Goal: Task Accomplishment & Management: Manage account settings

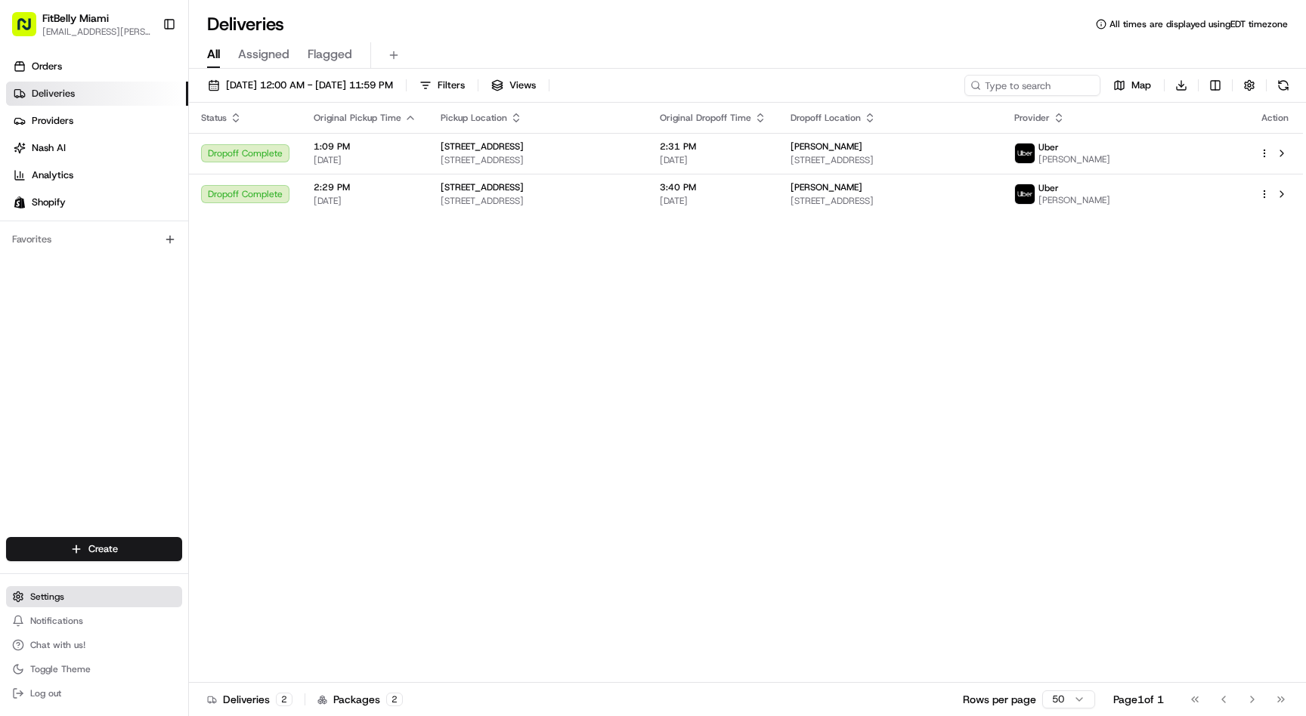
click at [63, 601] on span "Settings" at bounding box center [47, 597] width 34 height 12
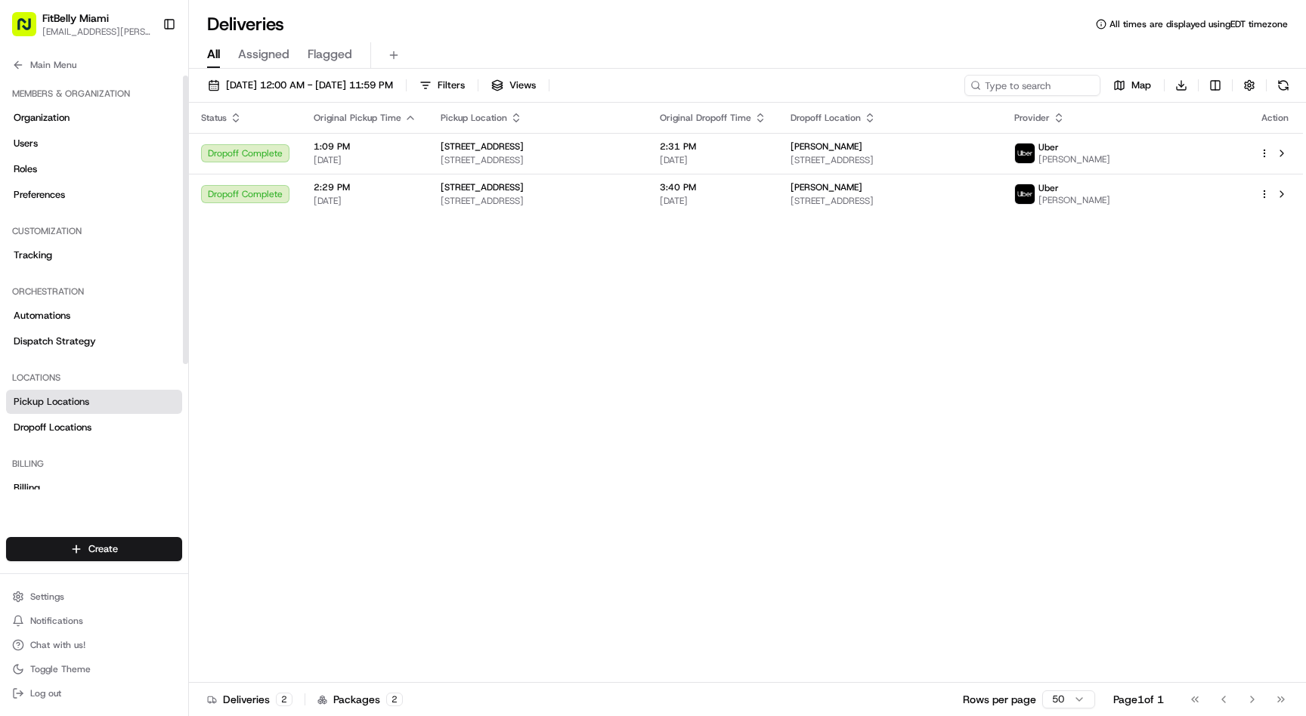
click at [60, 395] on span "Pickup Locations" at bounding box center [52, 402] width 76 height 14
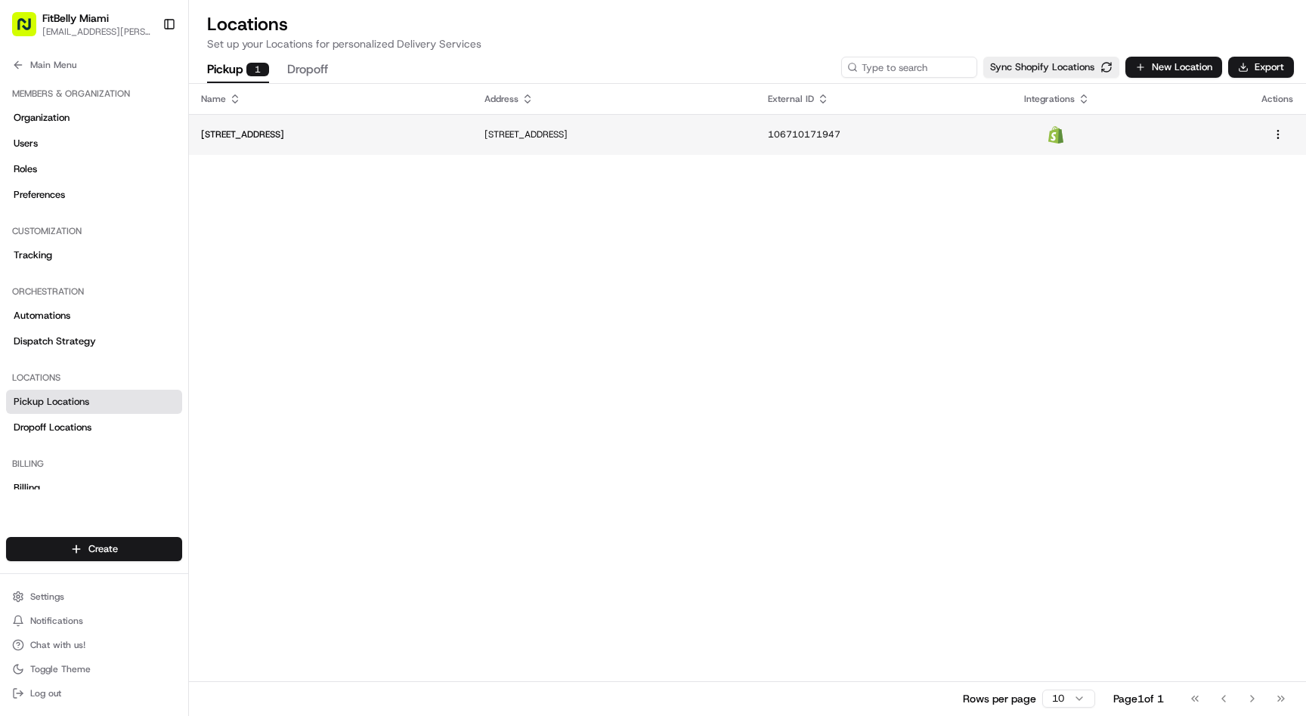
click at [317, 128] on p "[STREET_ADDRESS]" at bounding box center [330, 134] width 259 height 12
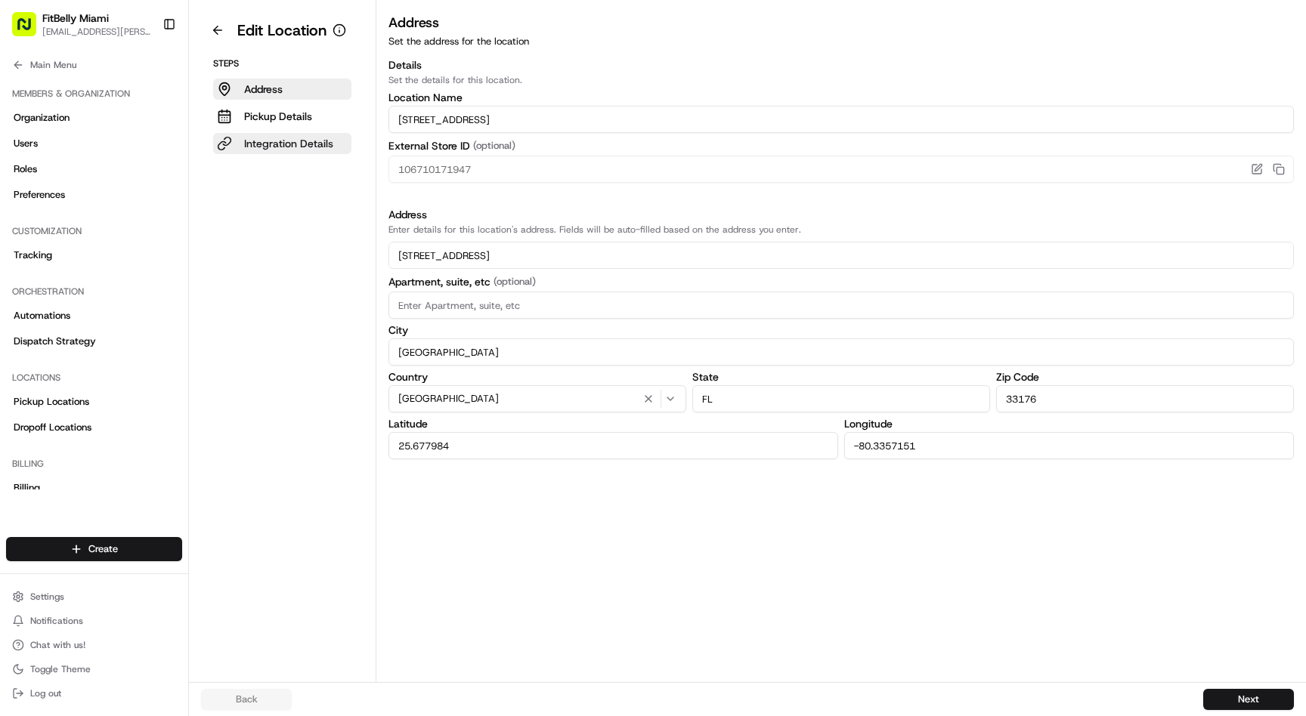
click at [302, 141] on p "Integration Details" at bounding box center [288, 143] width 89 height 15
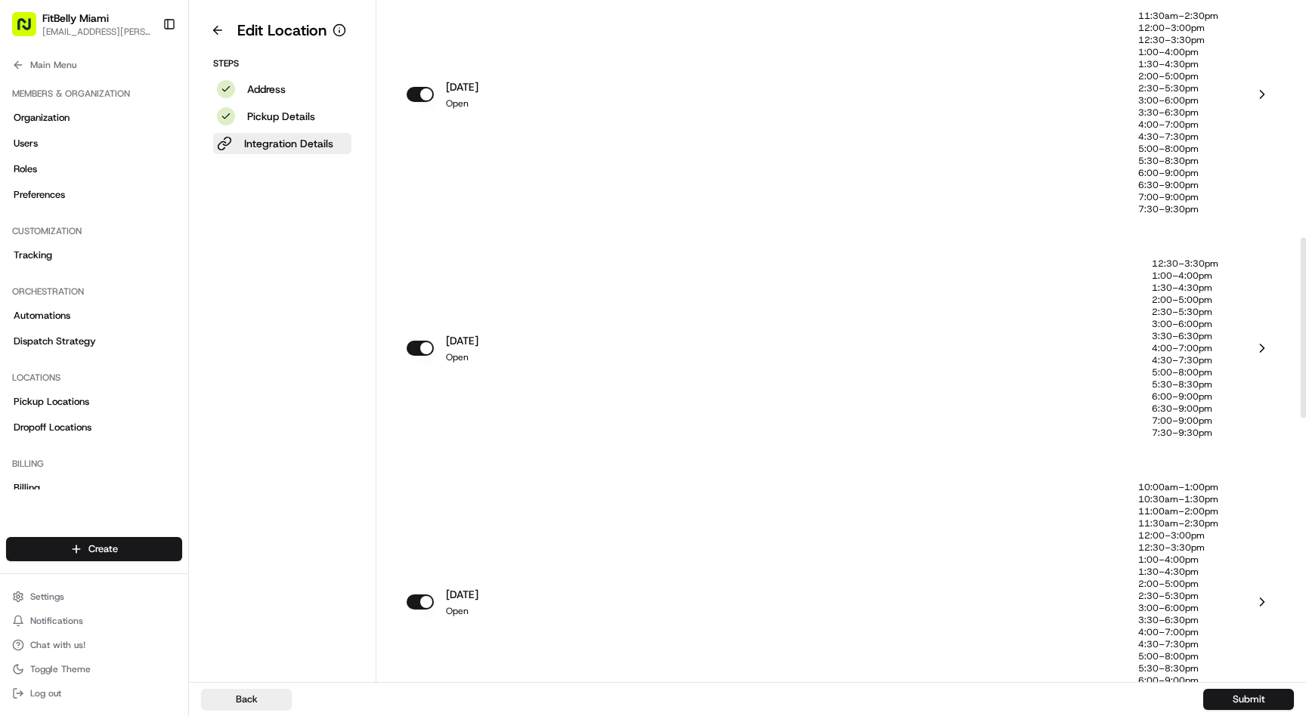
scroll to position [876, 0]
click at [604, 366] on div "[DATE] Open" at bounding box center [778, 349] width 745 height 181
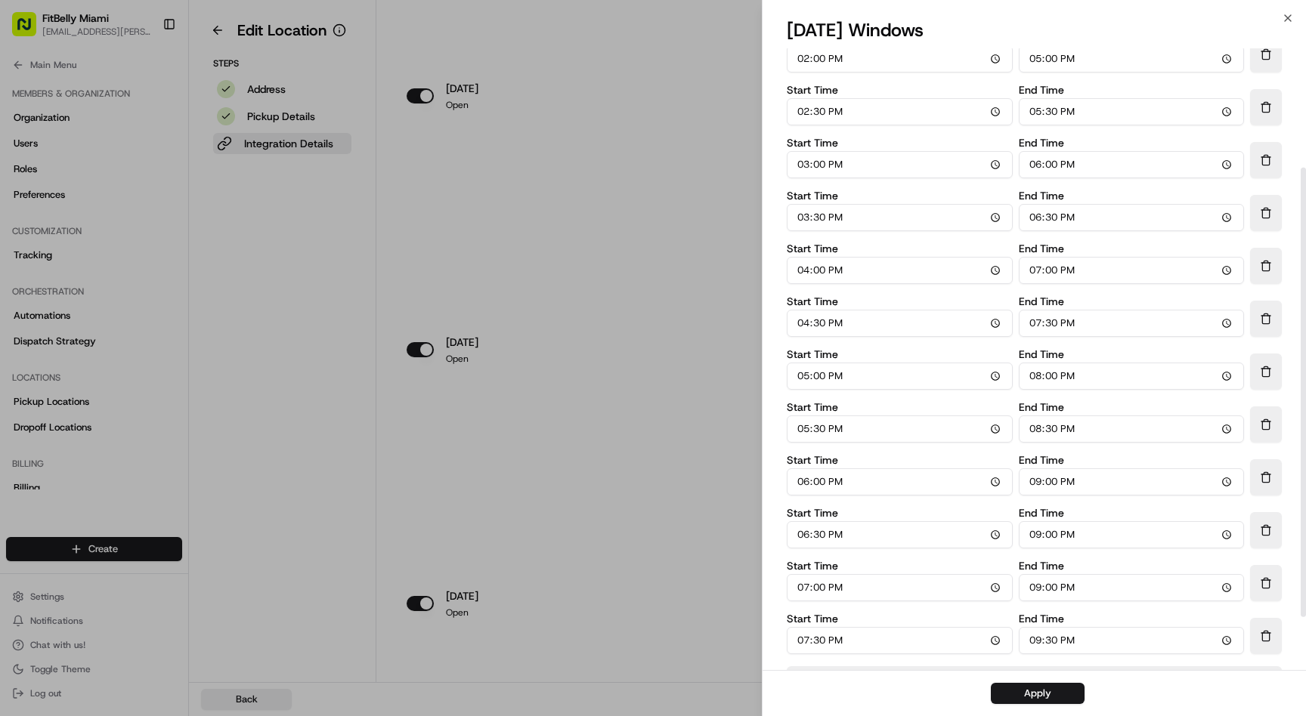
scroll to position [238, 0]
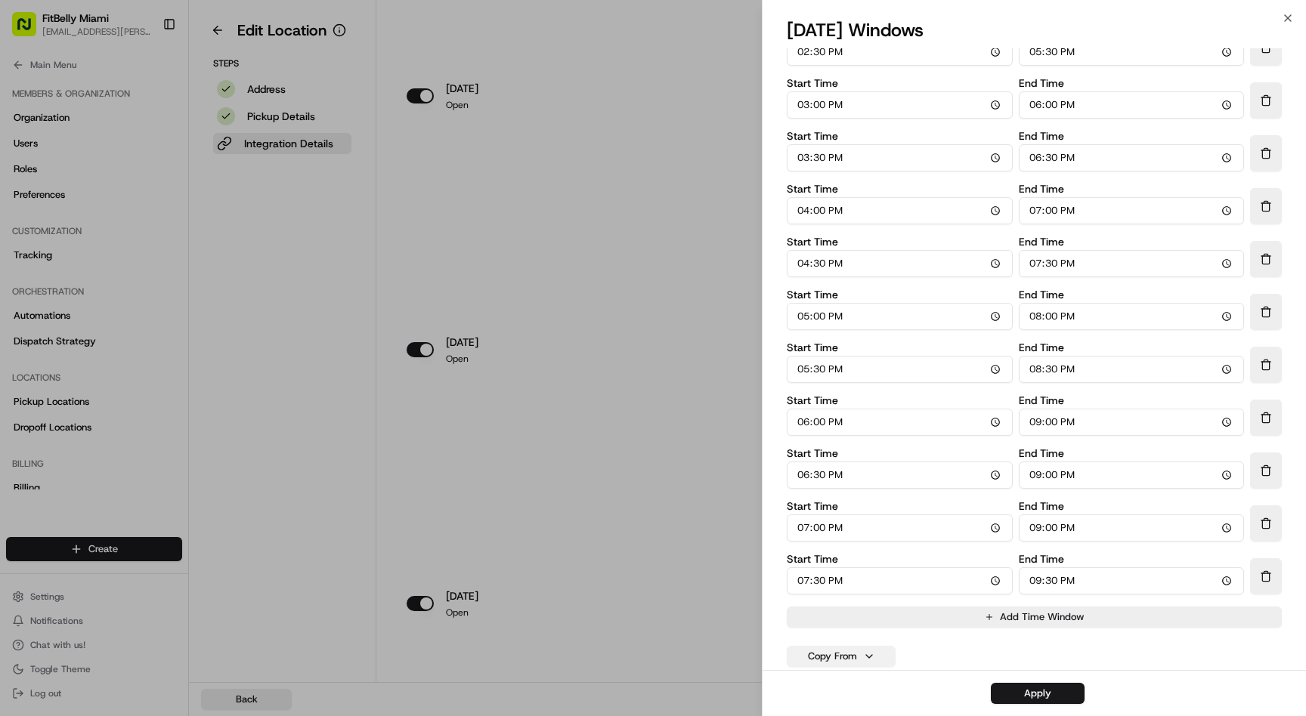
click at [834, 656] on button "Copy From" at bounding box center [840, 656] width 109 height 21
click at [831, 477] on button "[DATE]" at bounding box center [841, 477] width 100 height 27
click at [1021, 694] on button "Apply" at bounding box center [1037, 693] width 94 height 21
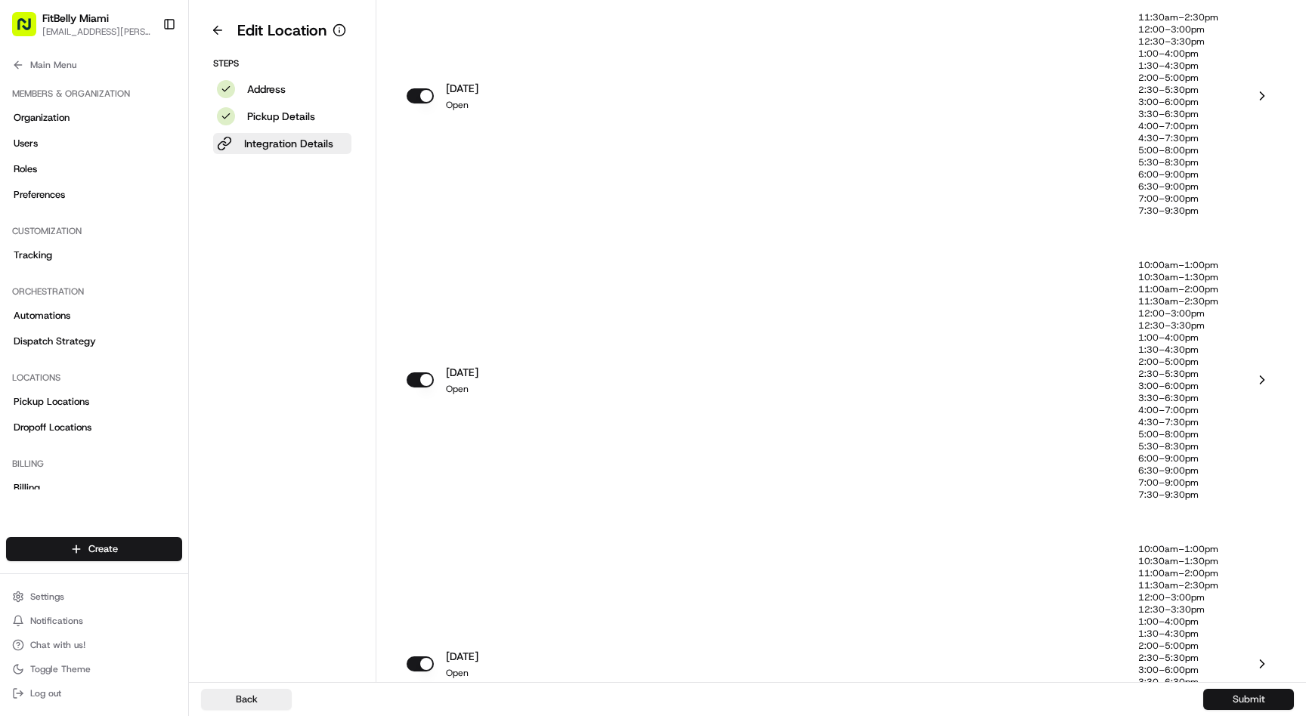
click at [1222, 698] on button "Submit" at bounding box center [1248, 699] width 91 height 21
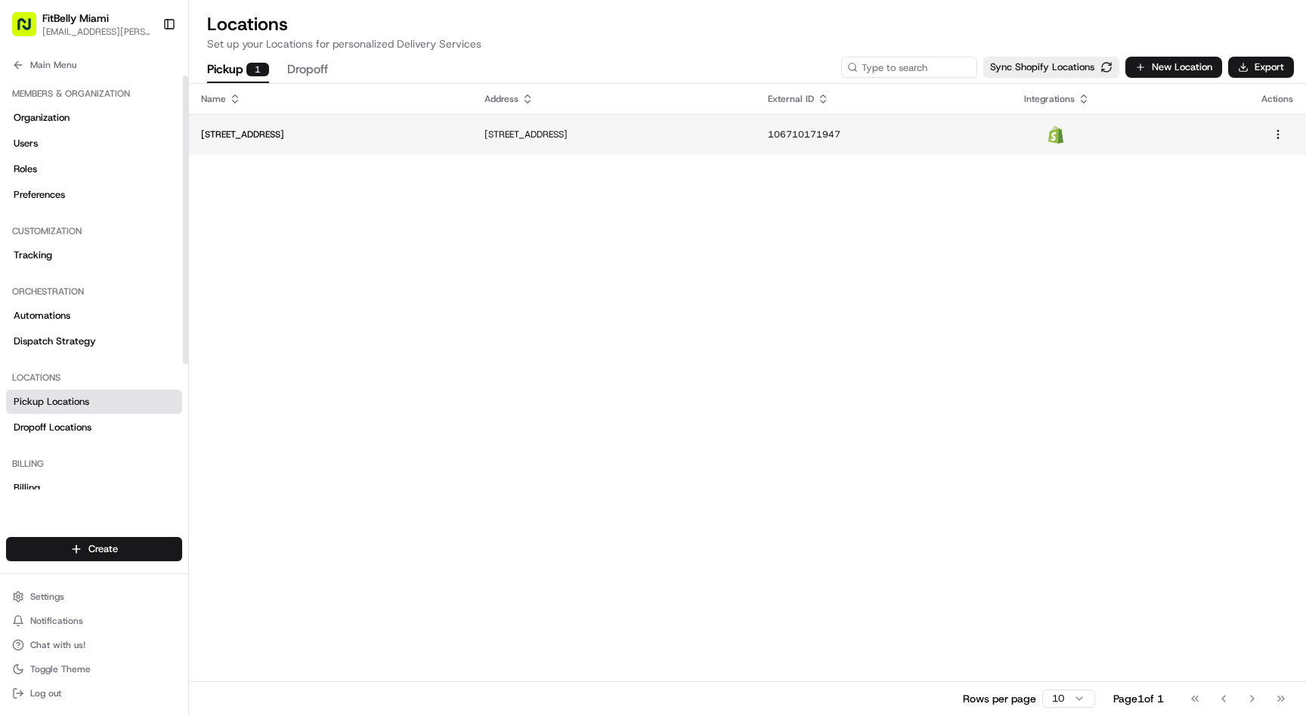
click at [279, 139] on p "[STREET_ADDRESS]" at bounding box center [330, 134] width 259 height 12
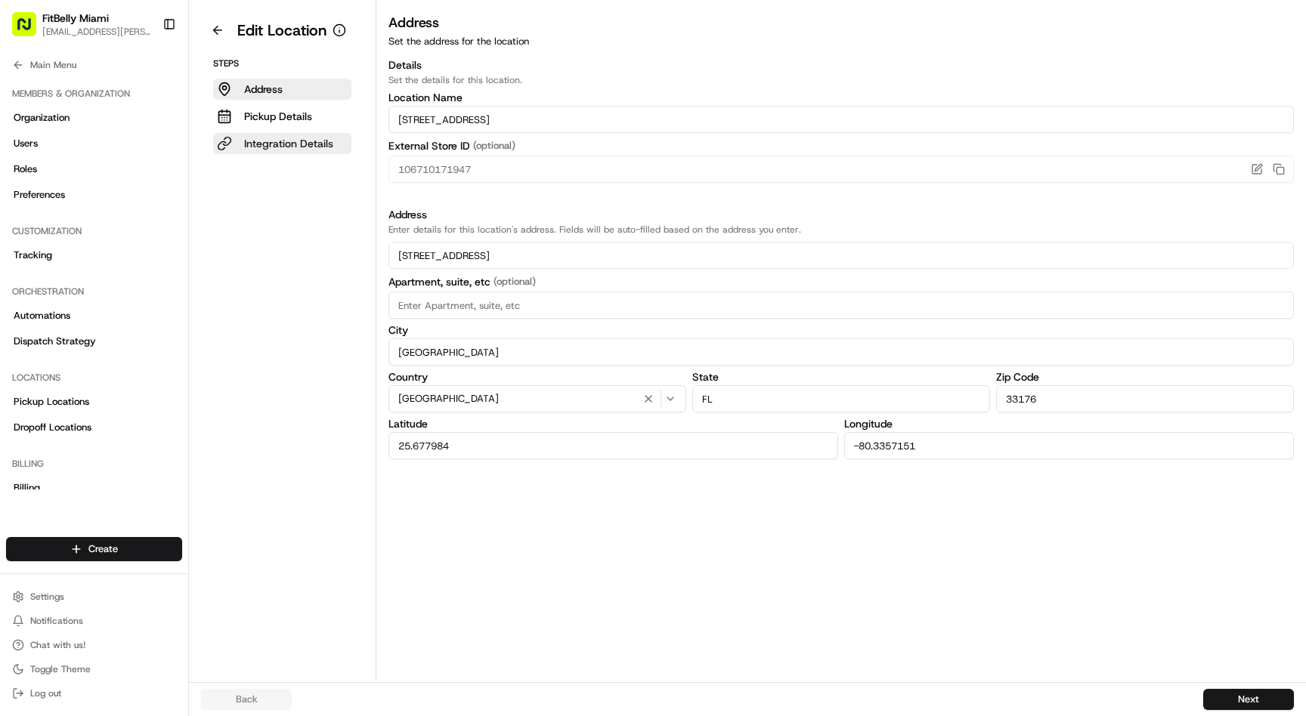
click at [278, 144] on p "Integration Details" at bounding box center [288, 143] width 89 height 15
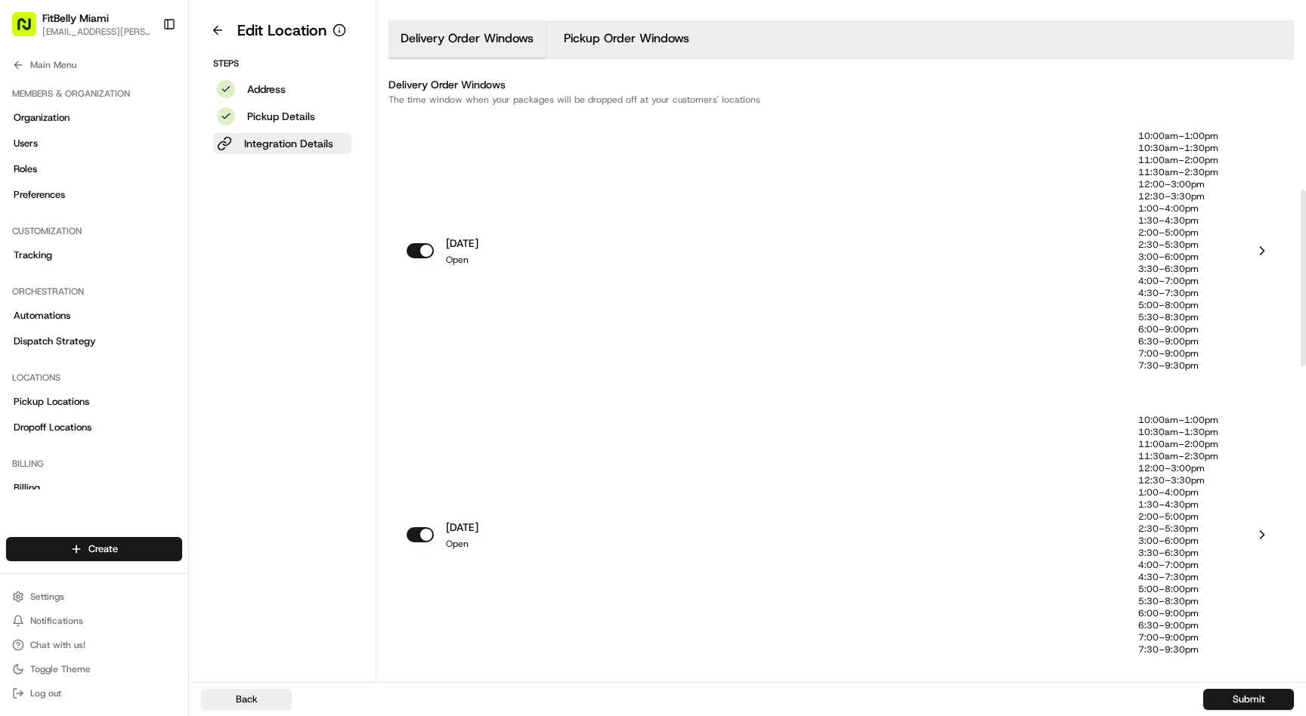
scroll to position [725, 0]
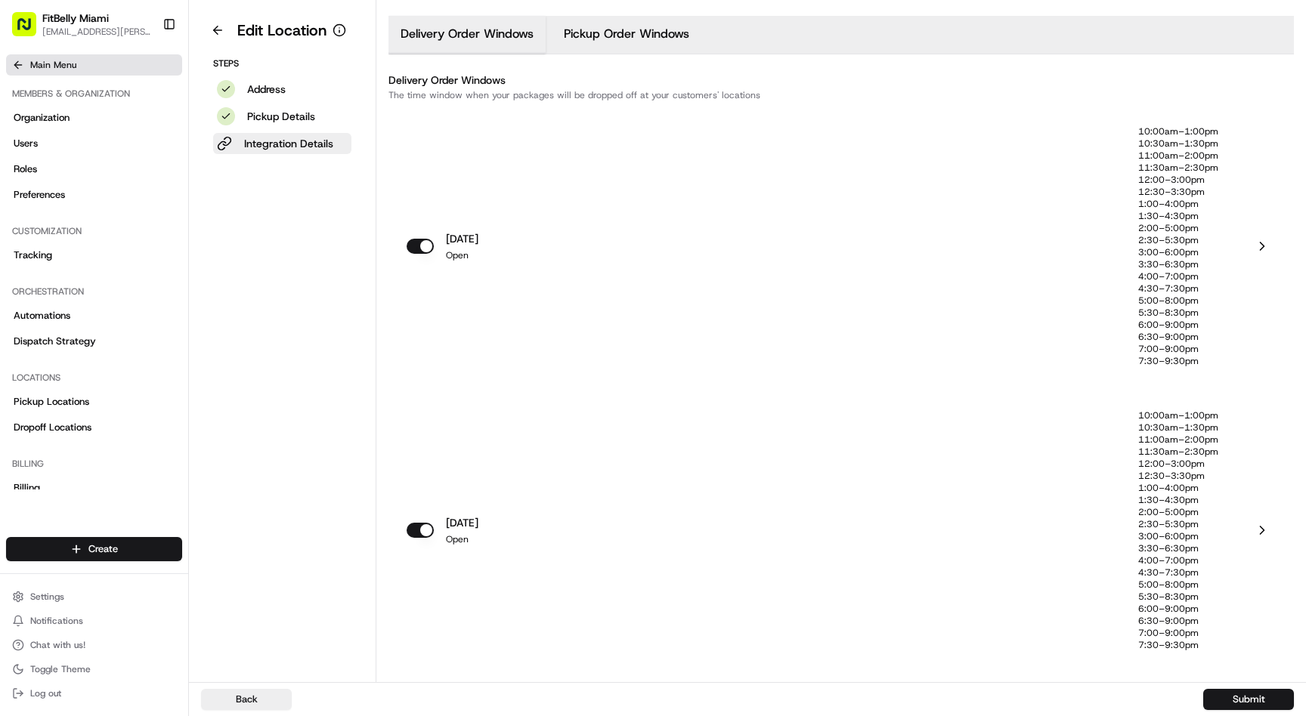
click at [17, 63] on icon at bounding box center [18, 65] width 12 height 12
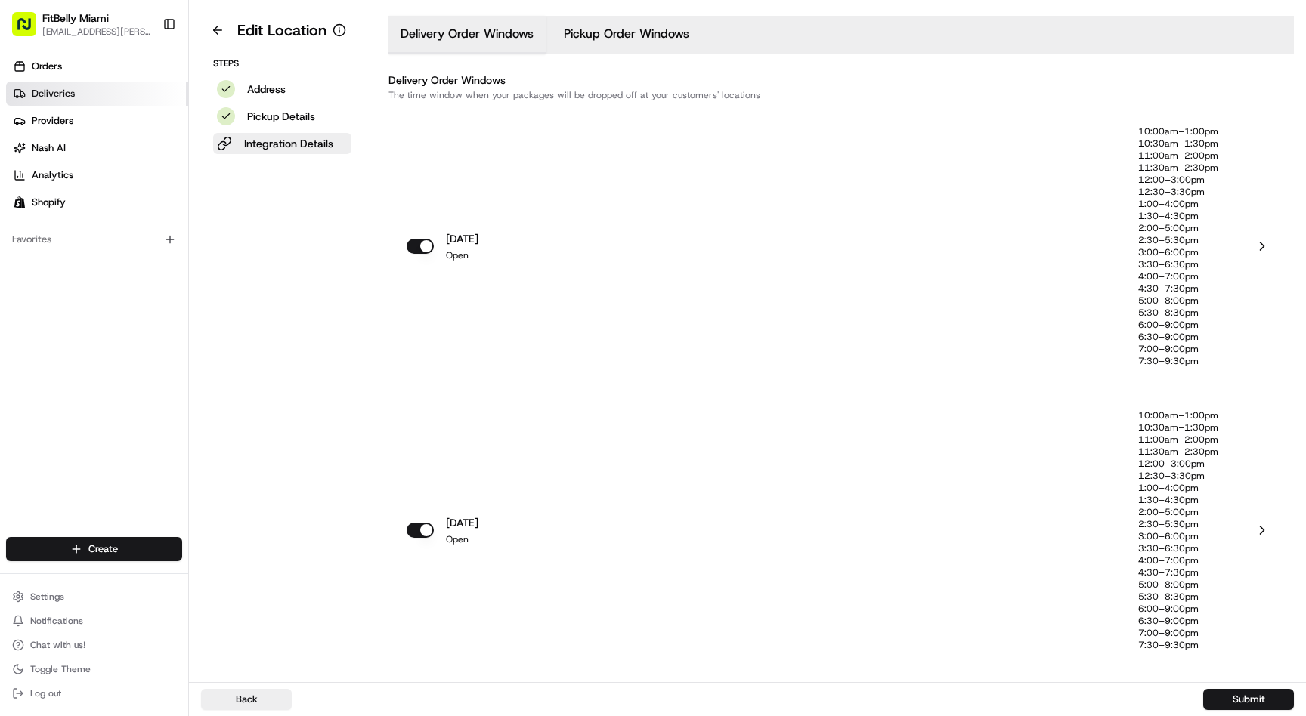
click at [48, 95] on span "Deliveries" at bounding box center [53, 94] width 43 height 14
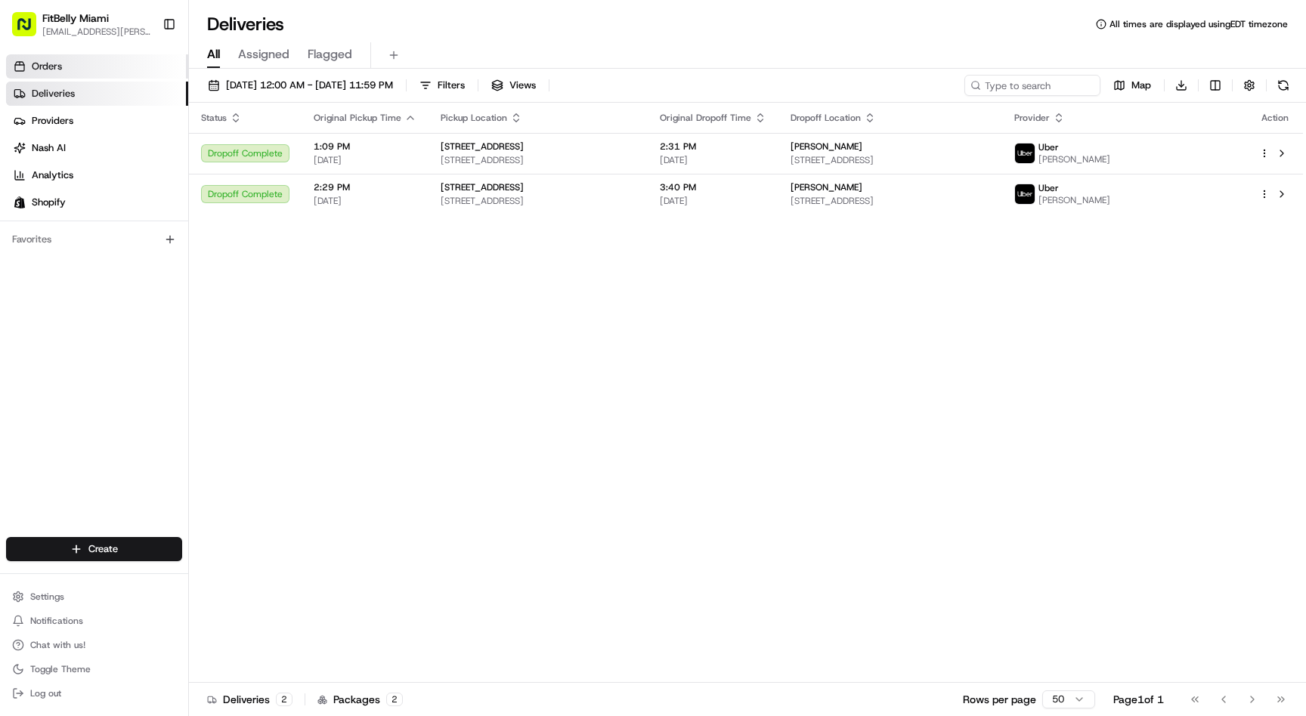
click at [53, 69] on span "Orders" at bounding box center [47, 67] width 30 height 14
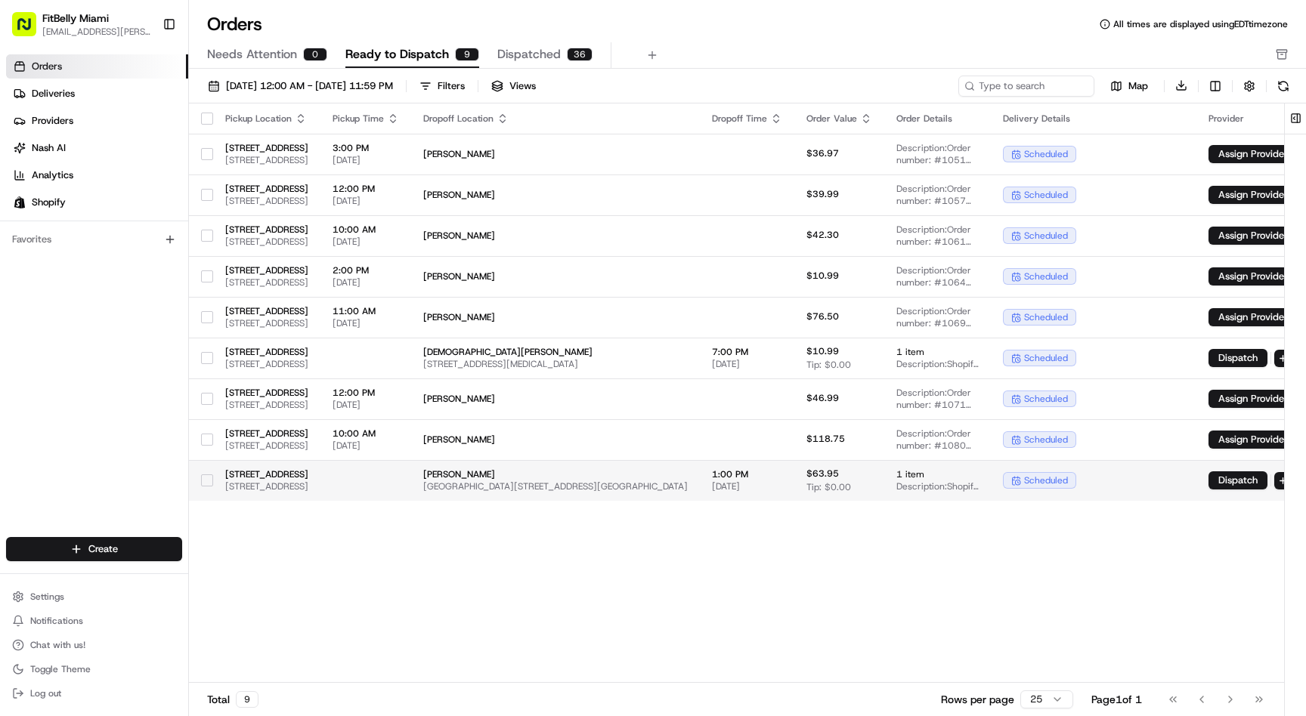
click at [411, 478] on td at bounding box center [365, 480] width 91 height 41
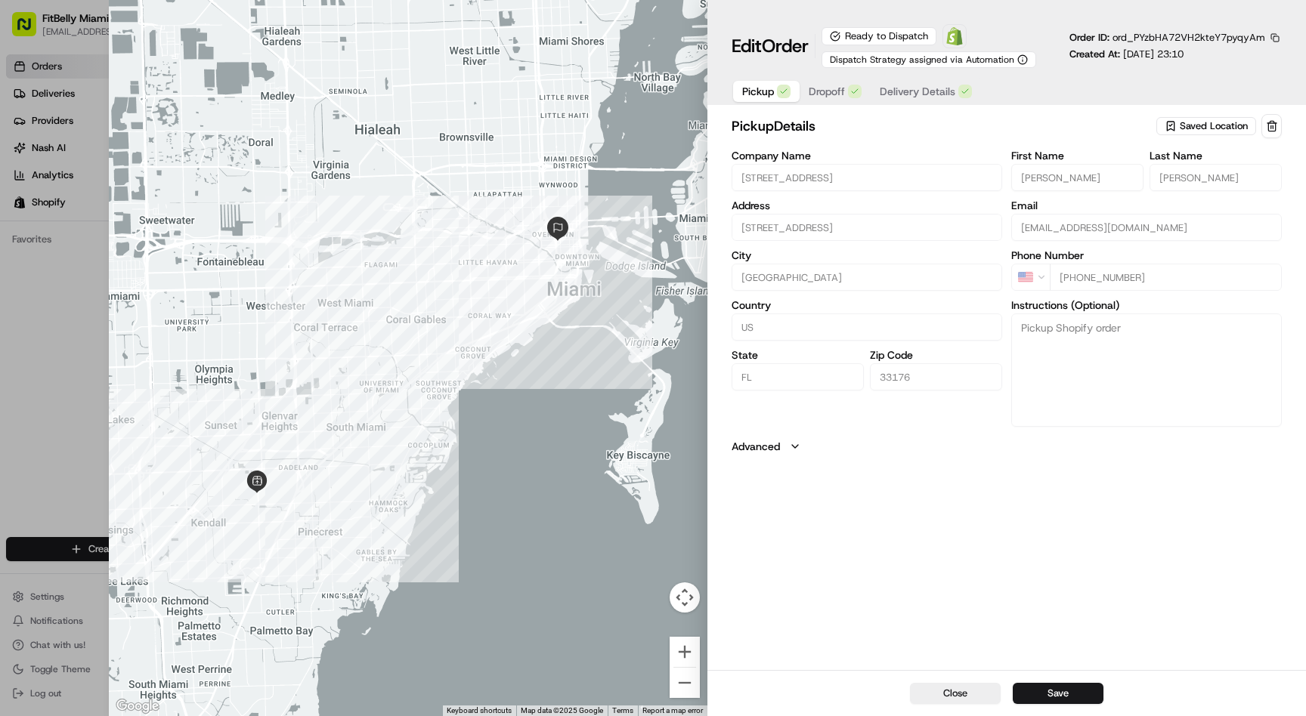
click at [941, 89] on span "Delivery Details" at bounding box center [917, 91] width 76 height 15
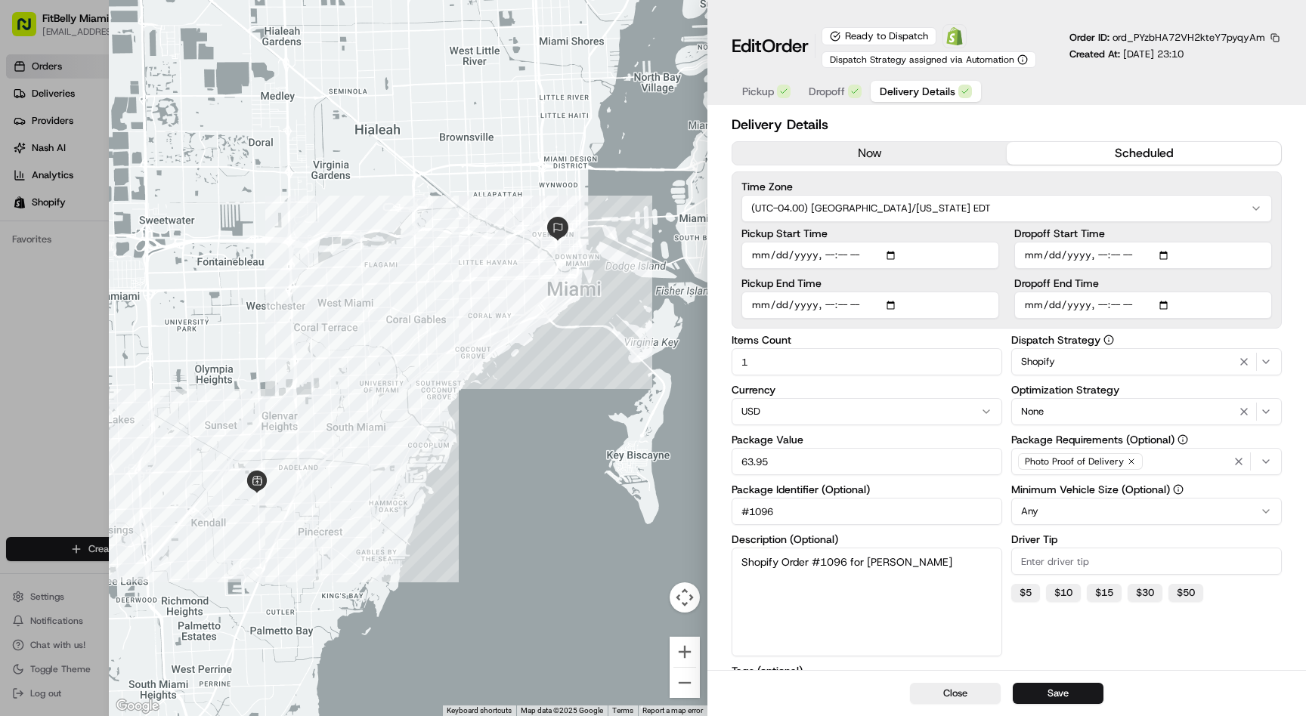
click at [1040, 256] on input "Dropoff Start Time" at bounding box center [1143, 255] width 258 height 27
type input "2025-08-20T10:00"
click at [1033, 306] on input "Dropoff End Time" at bounding box center [1143, 305] width 258 height 27
type input "2025-08-20T13:00"
click at [1101, 304] on input "Dropoff End Time" at bounding box center [1143, 305] width 258 height 27
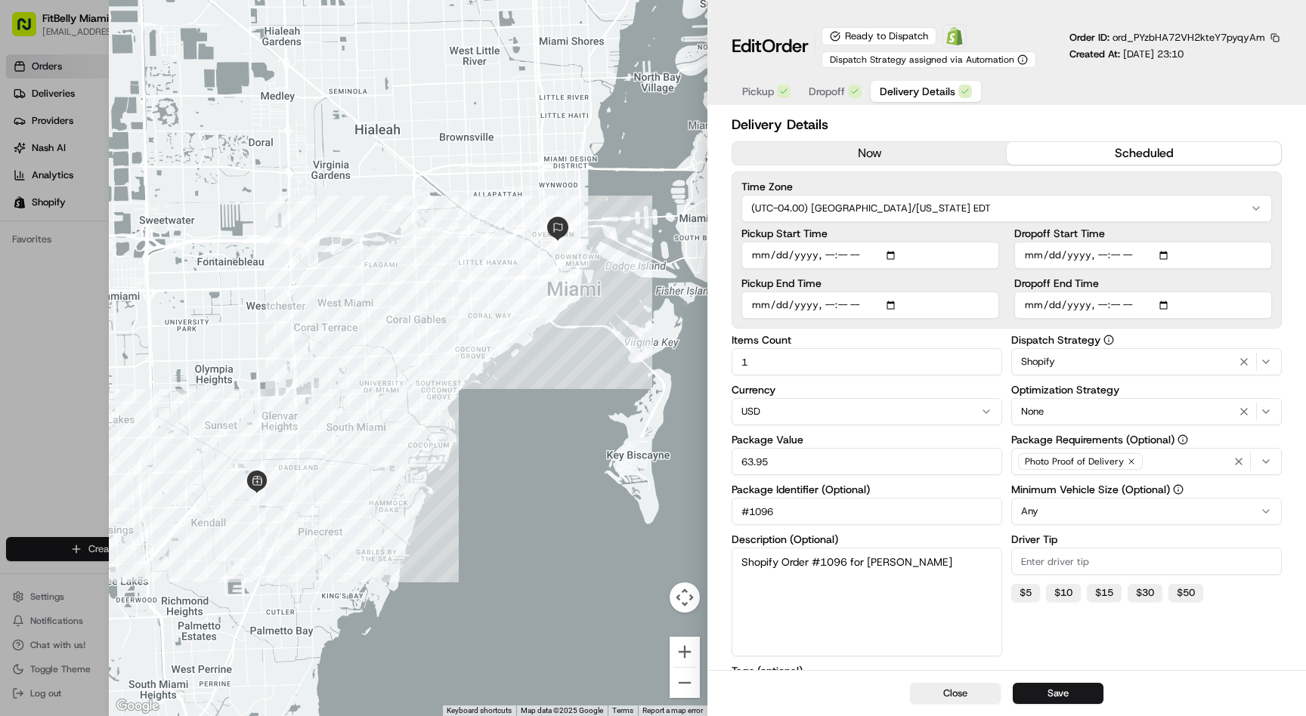
type input "2025-08-20T21:30"
click at [1102, 252] on input "Dropoff Start Time" at bounding box center [1143, 255] width 258 height 27
type input "2025-08-20T19:30"
click at [1062, 695] on button "Save" at bounding box center [1057, 693] width 91 height 21
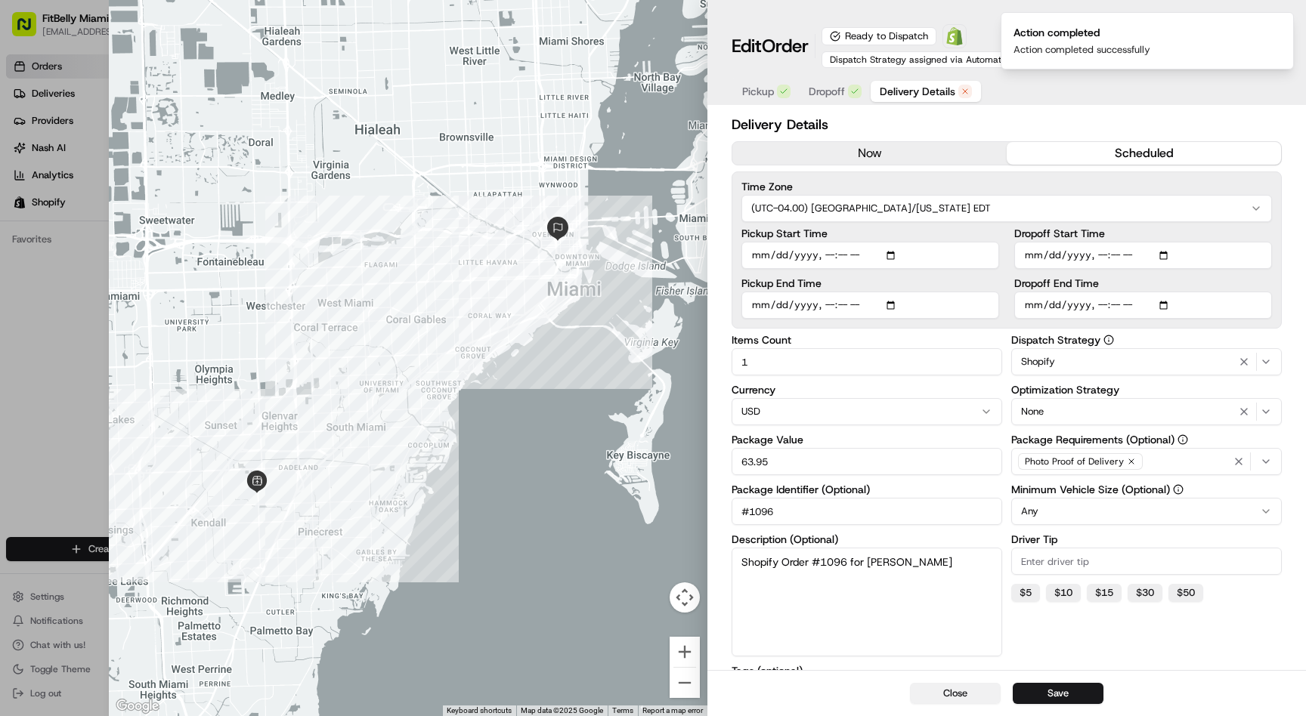
click at [963, 698] on button "Close" at bounding box center [955, 693] width 91 height 21
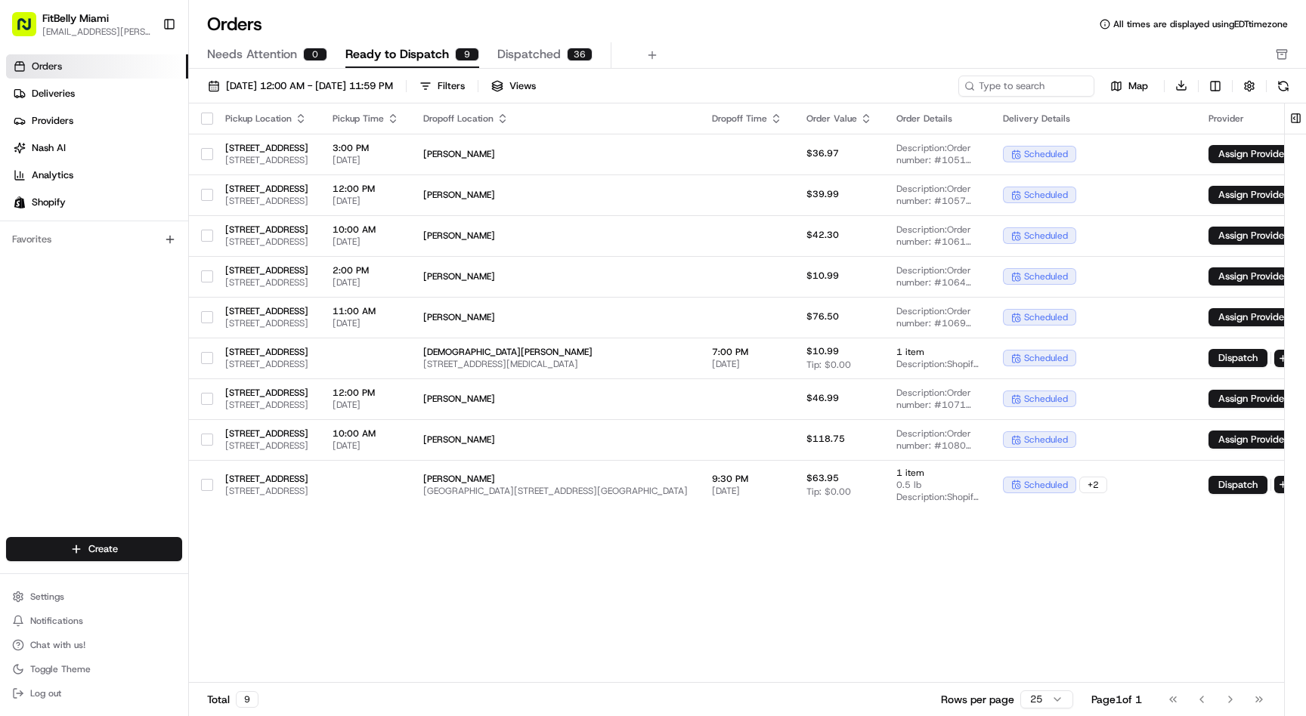
click at [418, 574] on div "Pickup Location Pickup Time Dropoff Location Dropoff Time Order Value Order Det…" at bounding box center [790, 394] width 1202 height 580
